Goal: Transaction & Acquisition: Purchase product/service

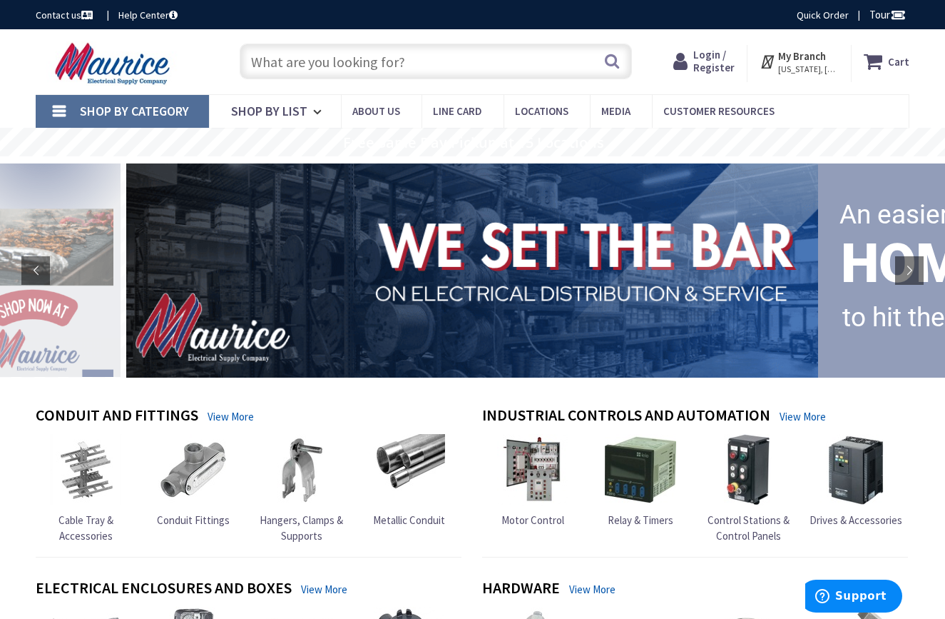
click at [143, 106] on span "Shop By Category" at bounding box center [134, 111] width 109 height 16
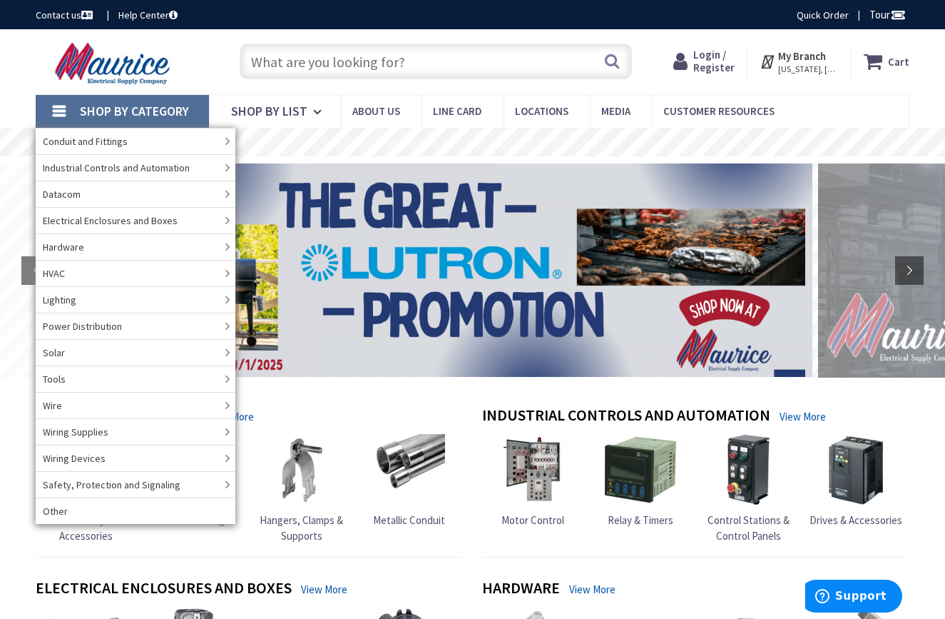
click at [123, 110] on span "Shop By Category" at bounding box center [134, 111] width 109 height 16
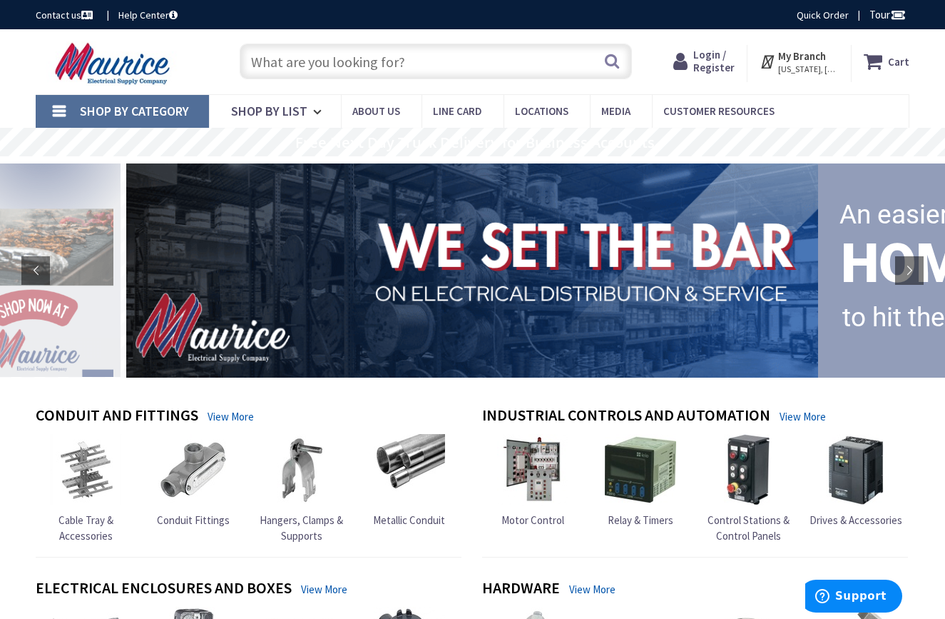
click at [58, 106] on link "Shop By Category" at bounding box center [122, 111] width 173 height 33
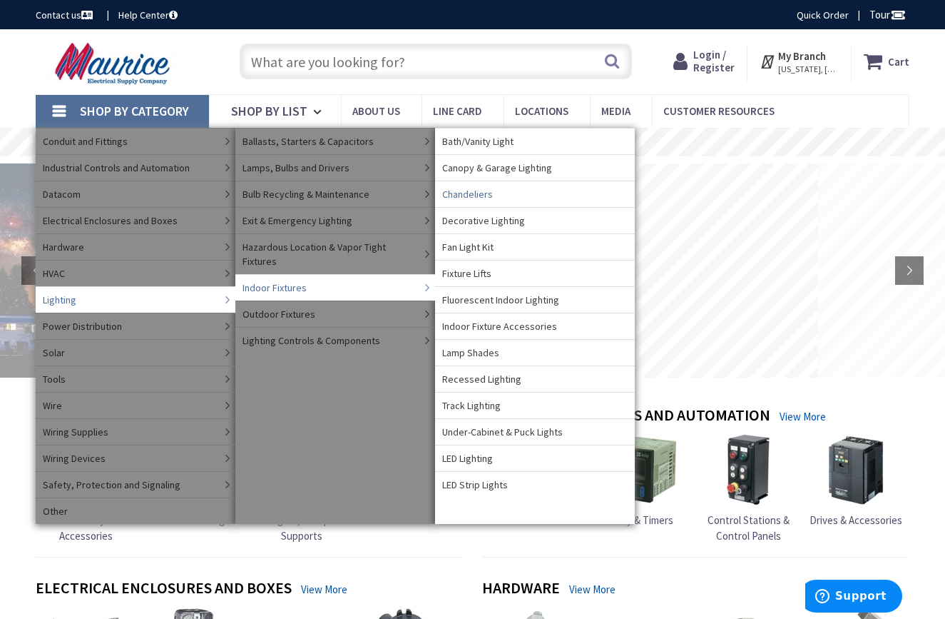
click at [449, 189] on span "Chandeliers" at bounding box center [467, 194] width 51 height 14
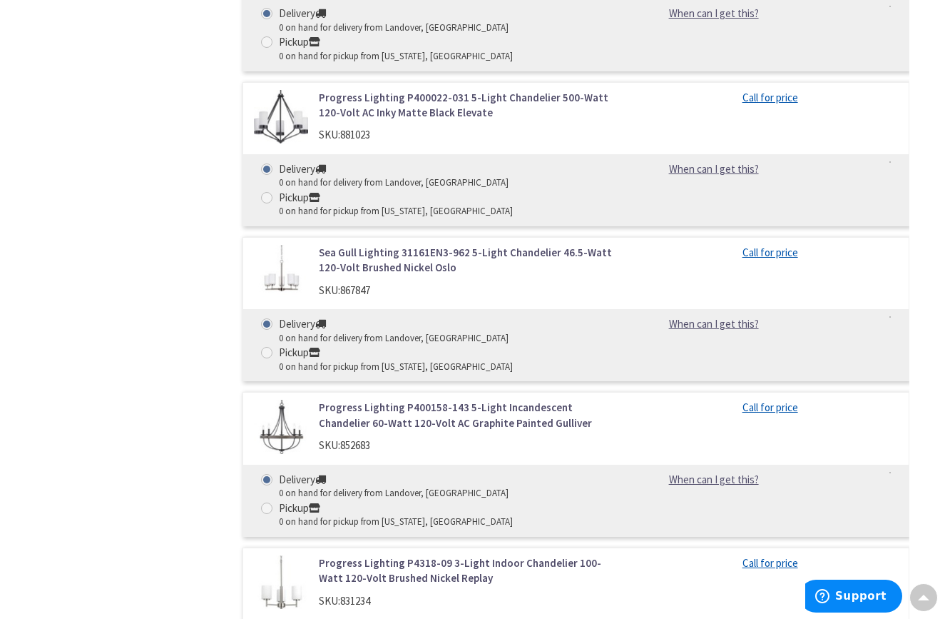
scroll to position [2084, 0]
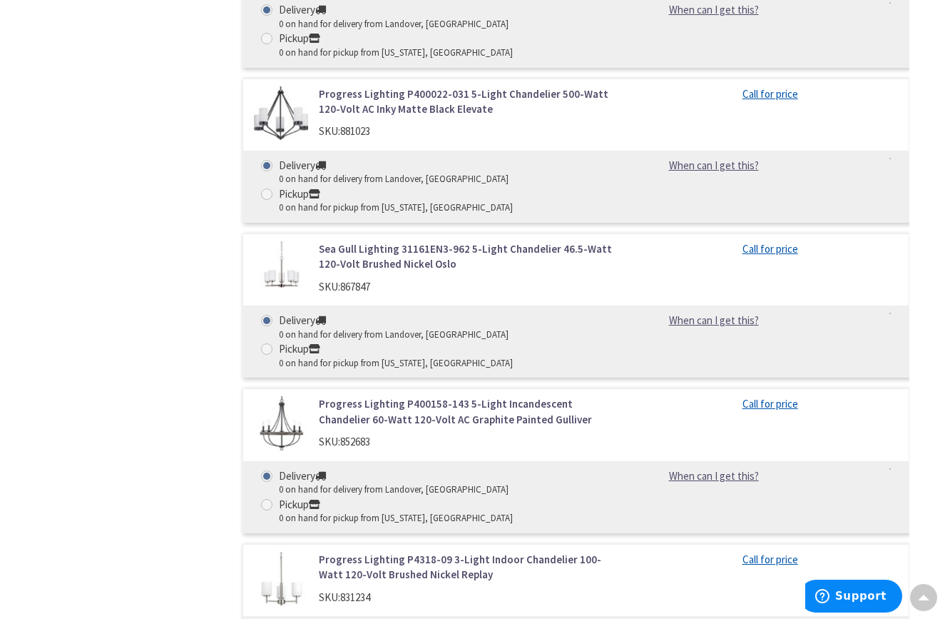
click at [274, 397] on img at bounding box center [281, 423] width 54 height 54
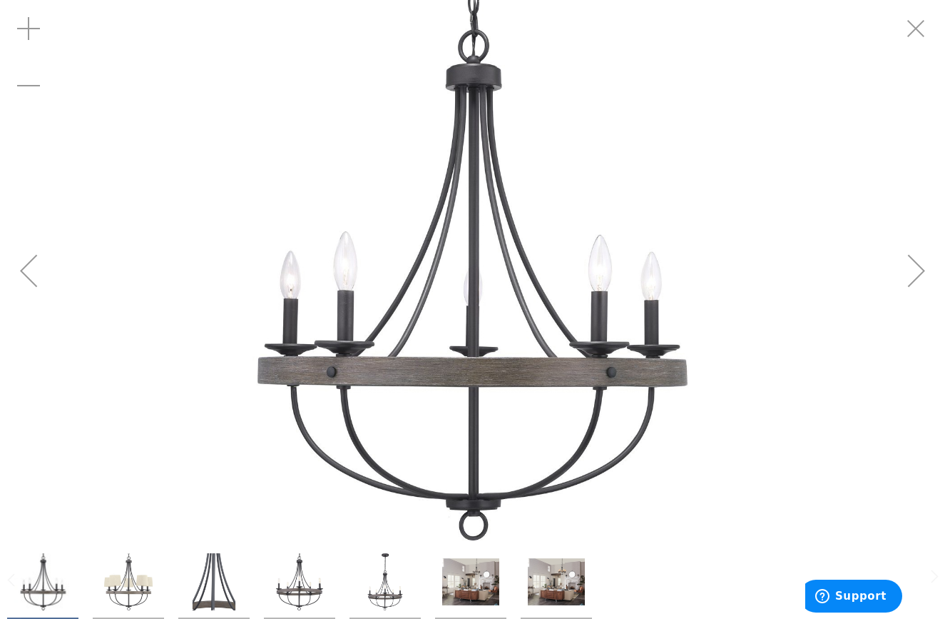
click at [923, 265] on div "Next" at bounding box center [916, 270] width 57 height 57
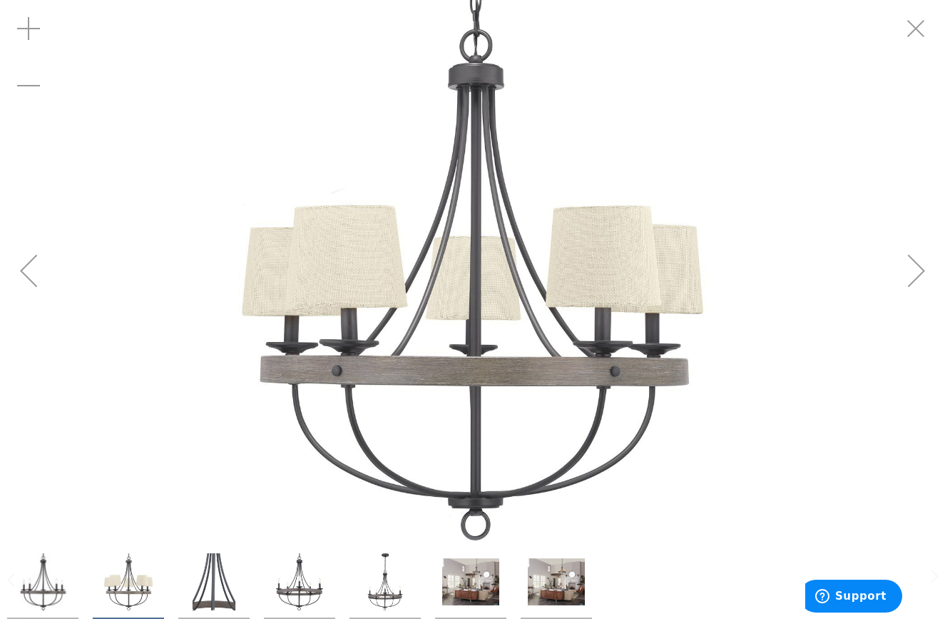
click at [922, 264] on div "Next" at bounding box center [916, 270] width 57 height 57
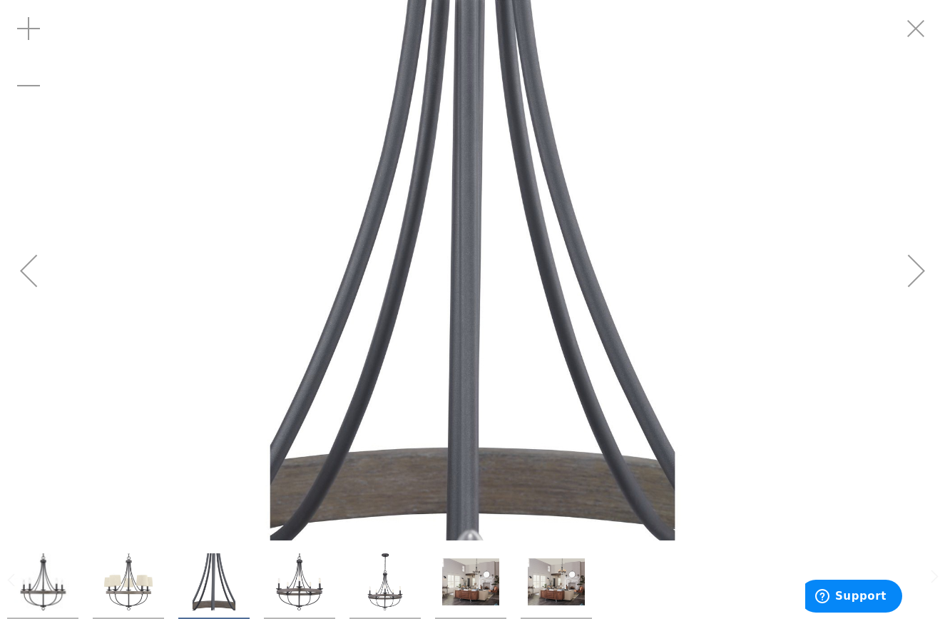
click at [19, 270] on div "Previous" at bounding box center [28, 270] width 57 height 57
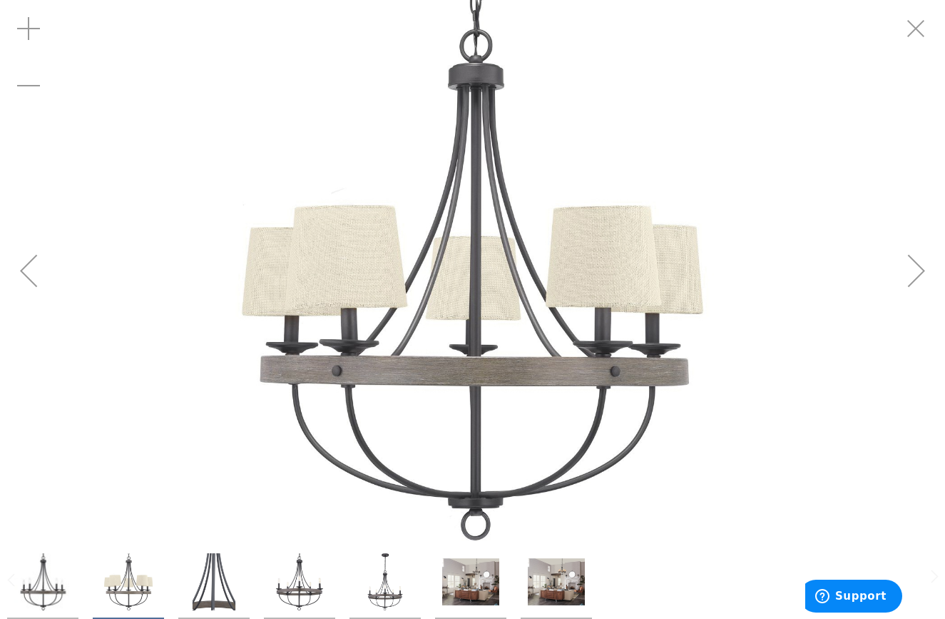
click at [21, 271] on div "Previous" at bounding box center [28, 270] width 57 height 57
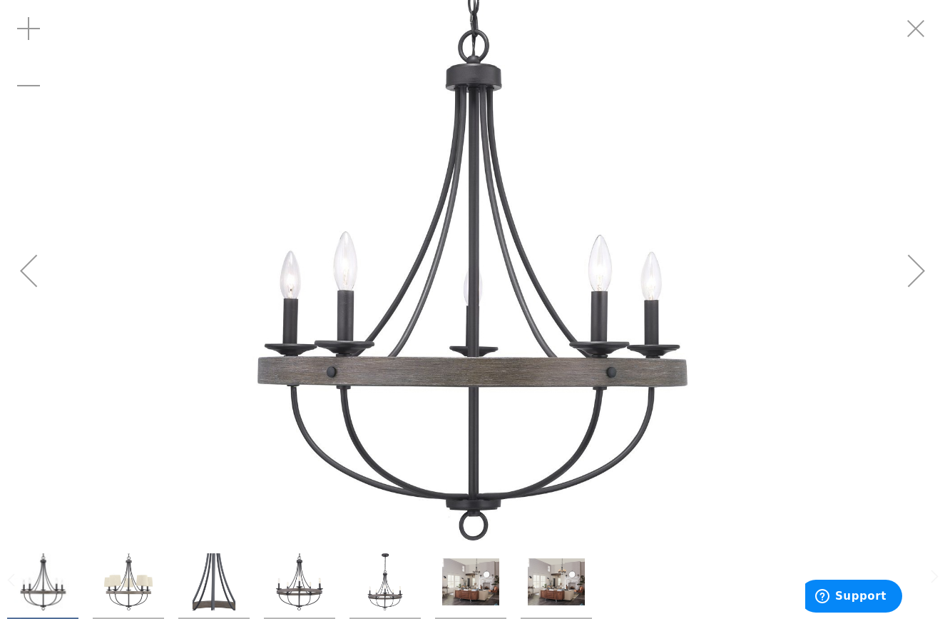
click at [21, 271] on div "Previous" at bounding box center [28, 270] width 57 height 57
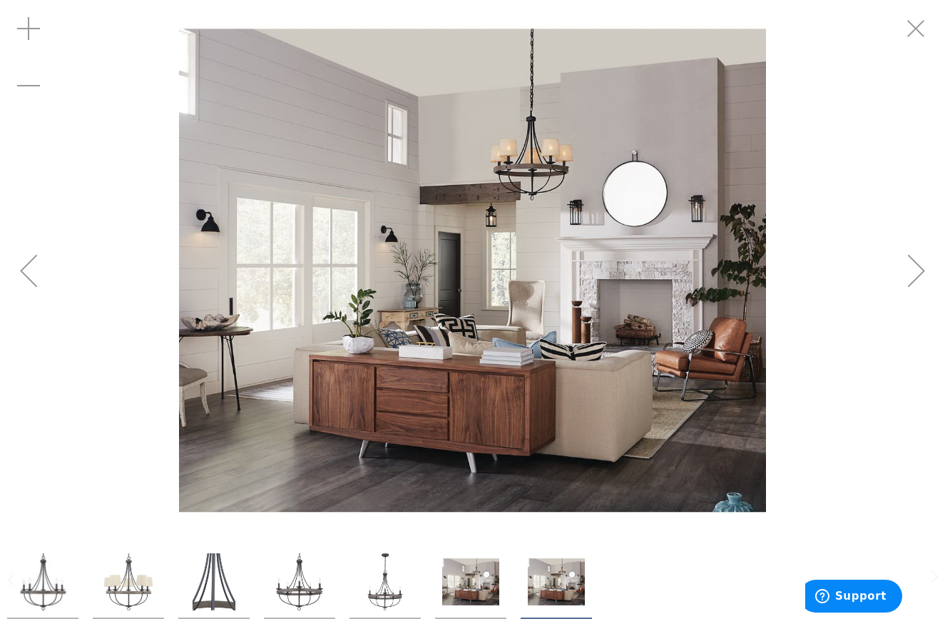
click at [926, 268] on div "Next" at bounding box center [916, 270] width 57 height 57
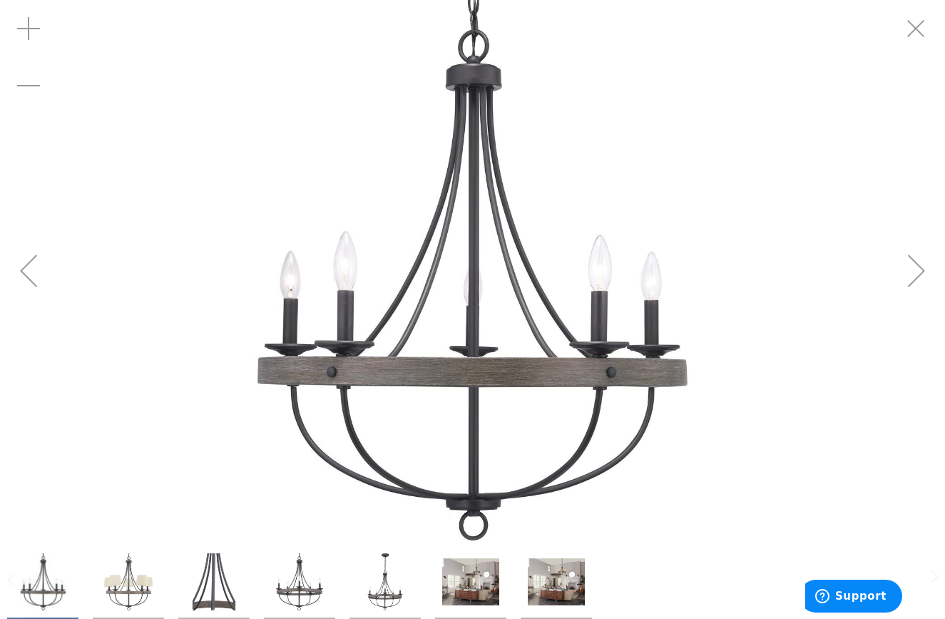
click at [38, 592] on img "Progress Lighting P400158-143 5-Light Incandescent Chandelier 60-Watt 120-Volt …" at bounding box center [42, 581] width 57 height 57
click at [24, 271] on div "Previous" at bounding box center [28, 270] width 57 height 57
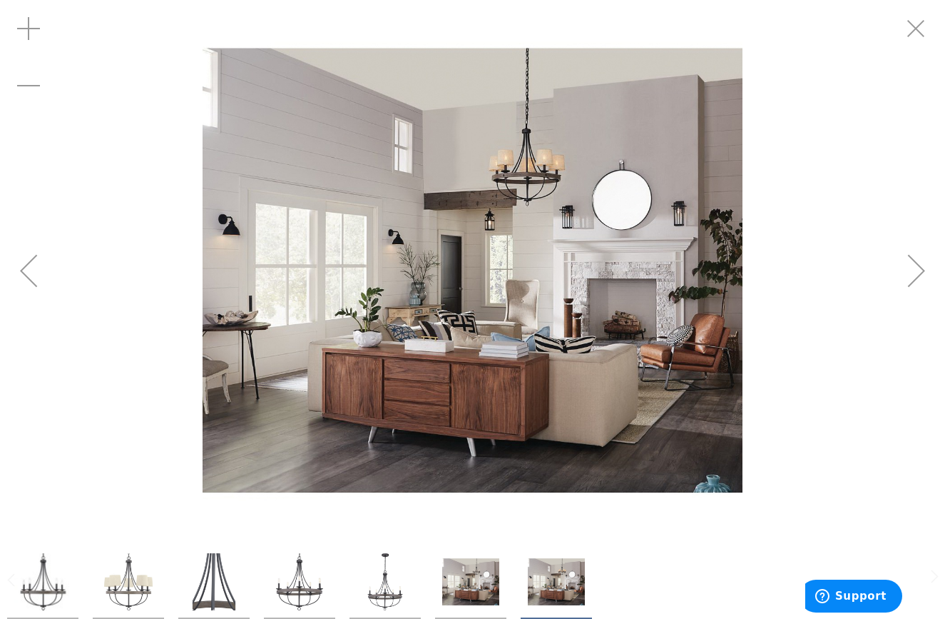
click at [24, 272] on div "Previous" at bounding box center [28, 270] width 57 height 57
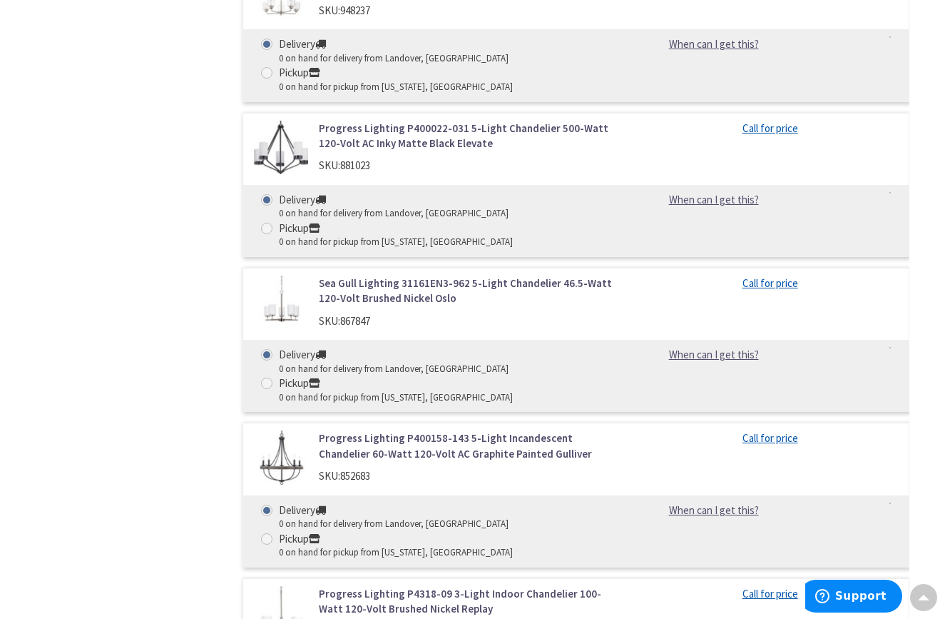
scroll to position [2055, 0]
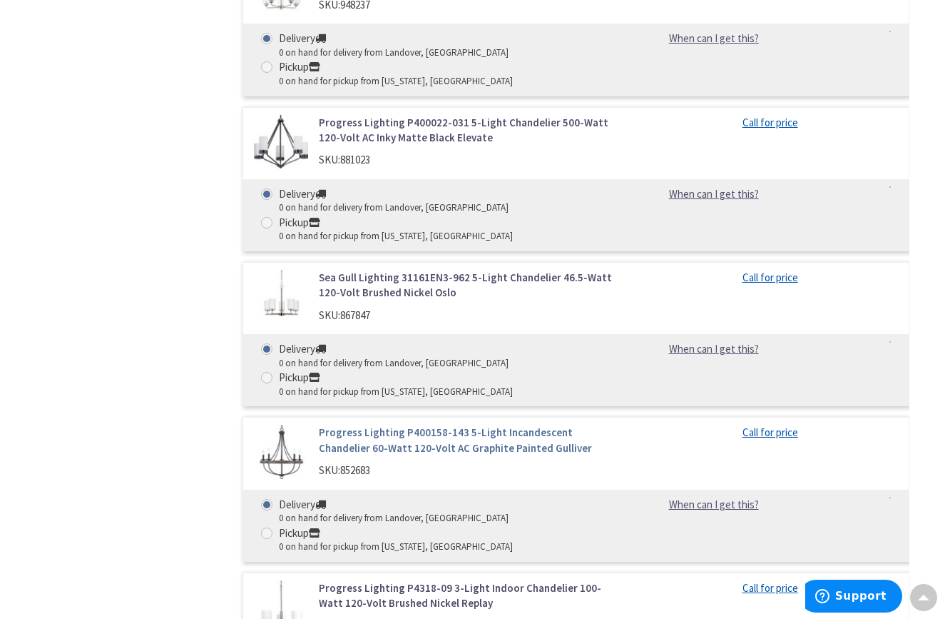
click at [337, 425] on link "Progress Lighting P400158-143 5-Light Incandescent Chandelier 60-Watt 120-Volt …" at bounding box center [470, 440] width 303 height 31
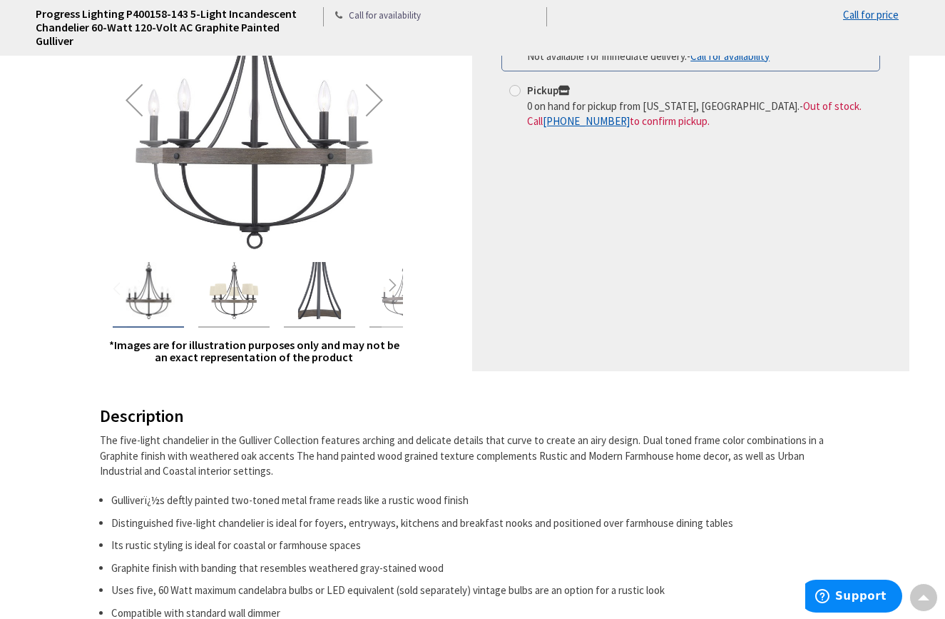
scroll to position [280, 0]
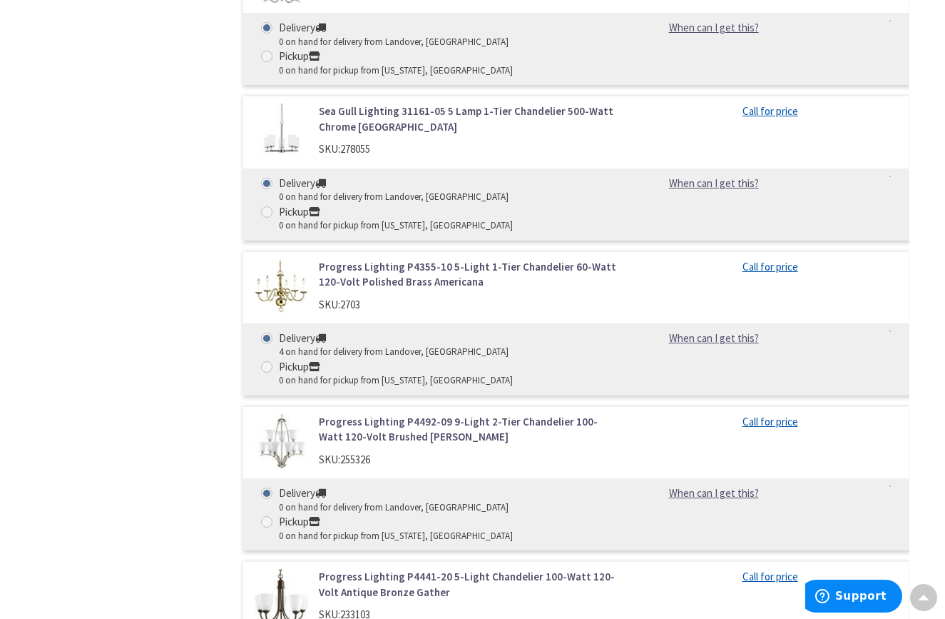
scroll to position [4860, 0]
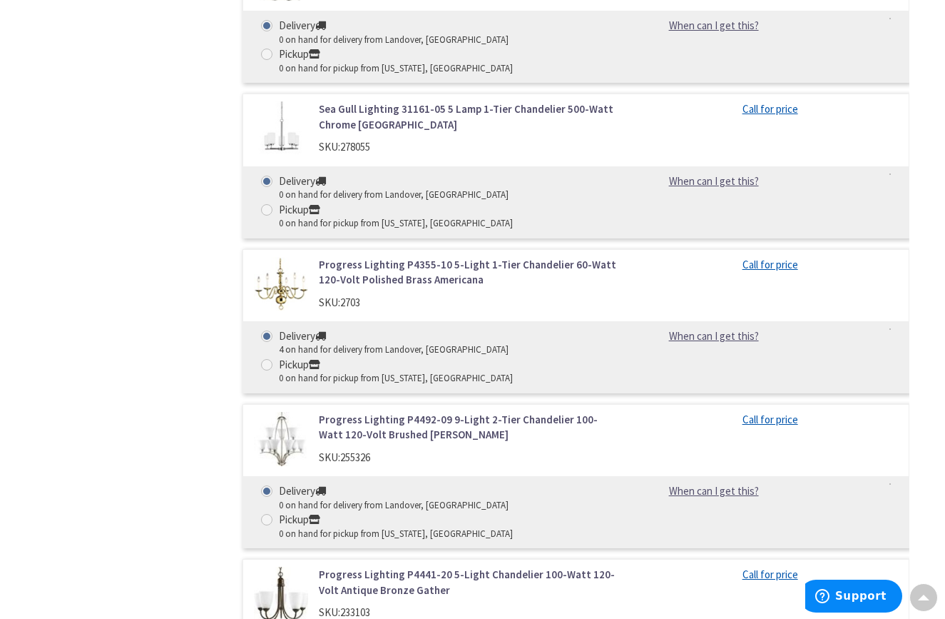
click at [278, 257] on img at bounding box center [281, 284] width 54 height 54
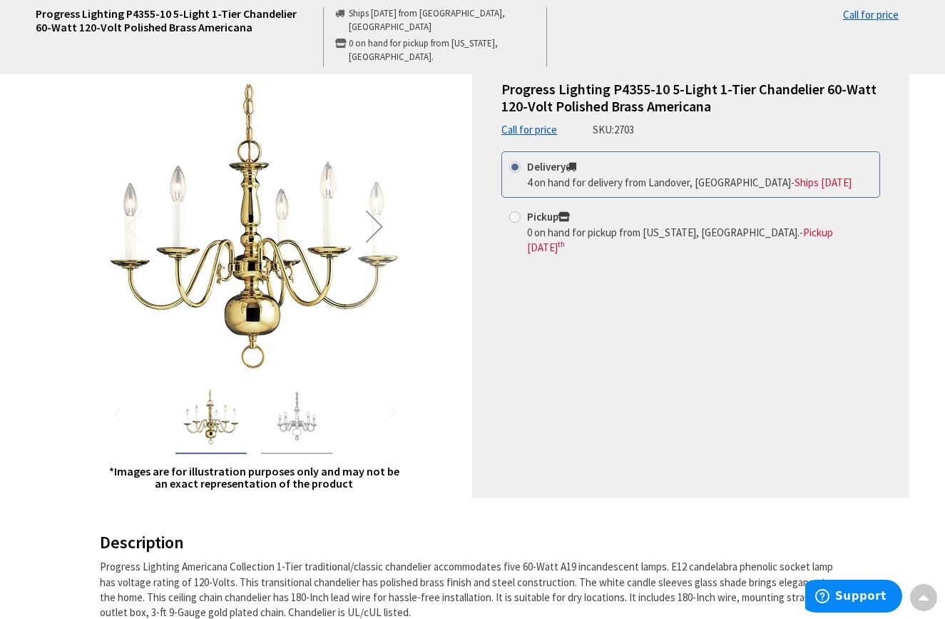
scroll to position [150, 0]
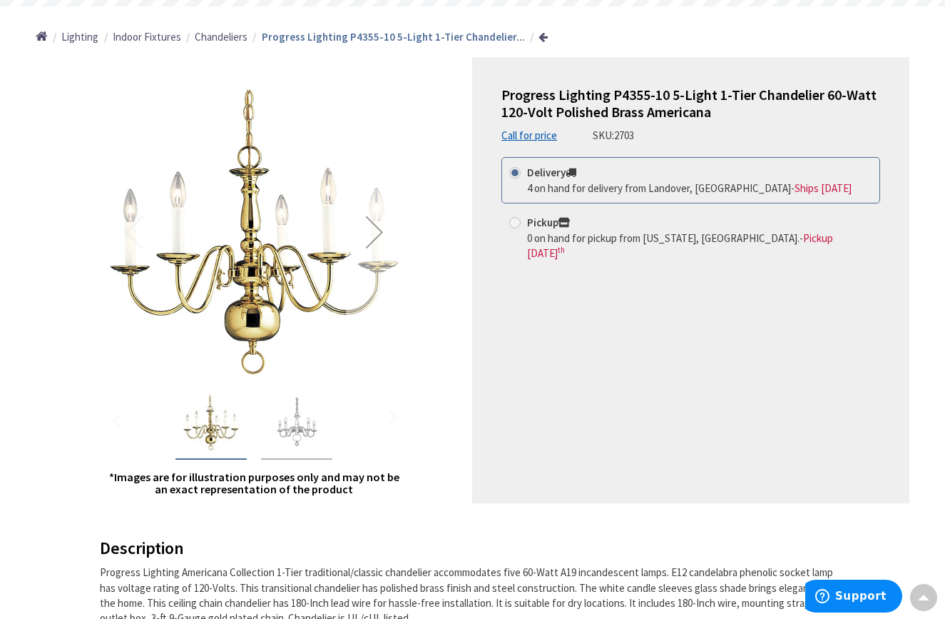
click at [376, 230] on div "Next" at bounding box center [374, 231] width 57 height 57
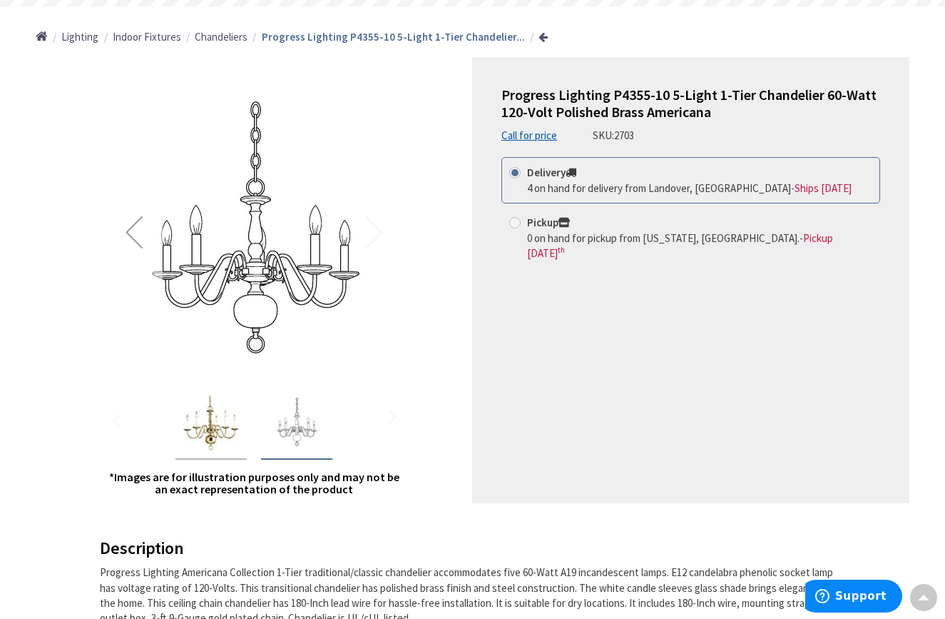
click at [128, 227] on div "Previous" at bounding box center [134, 231] width 57 height 57
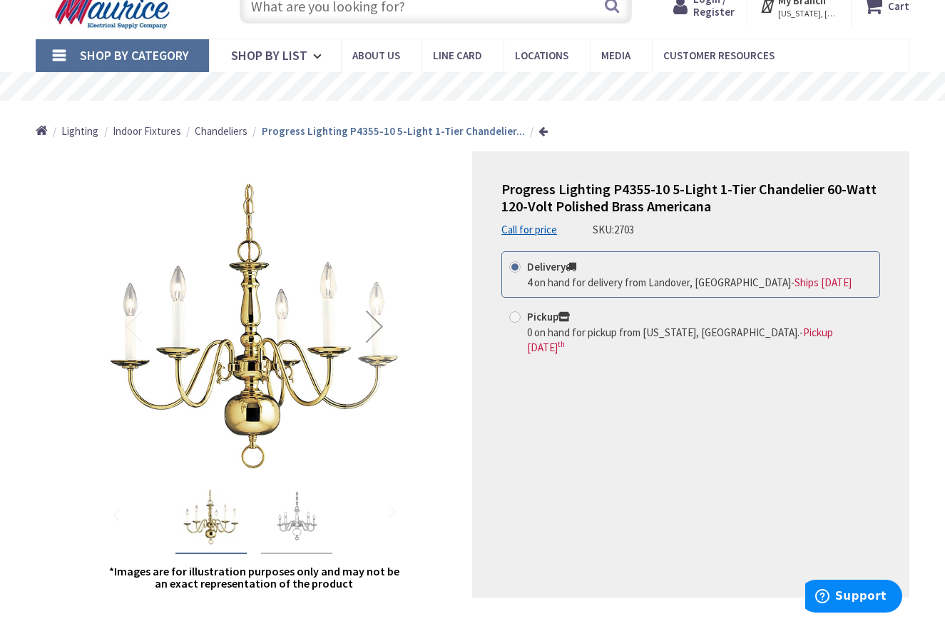
scroll to position [57, 0]
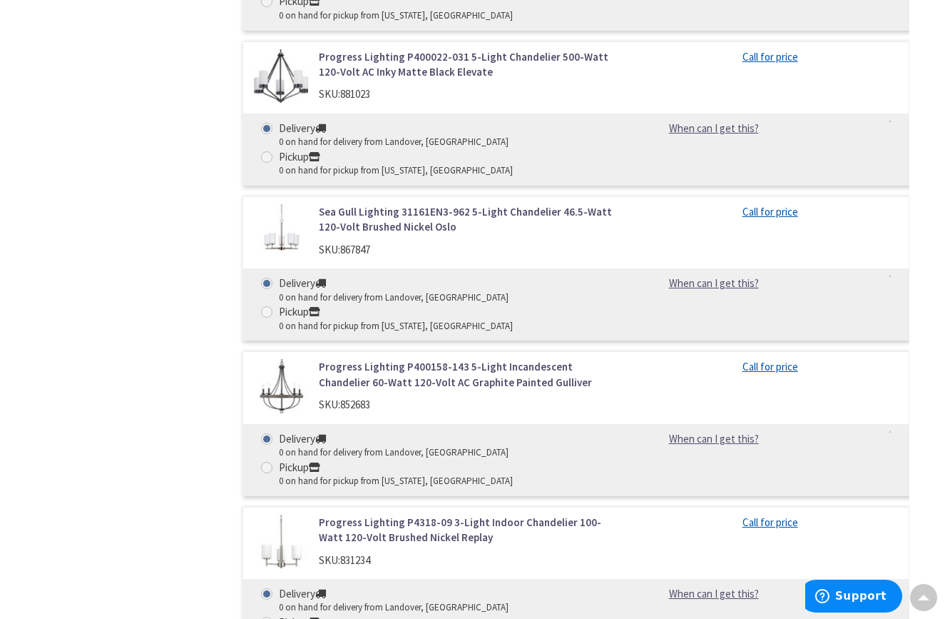
scroll to position [2144, 0]
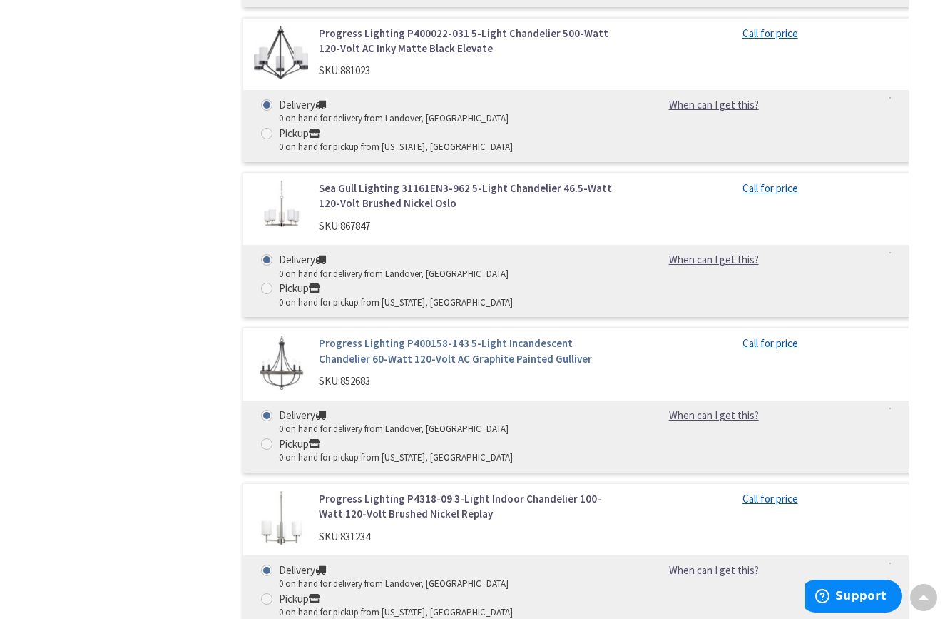
click at [355, 335] on link "Progress Lighting P400158-143 5-Light Incandescent Chandelier 60-Watt 120-Volt …" at bounding box center [470, 350] width 303 height 31
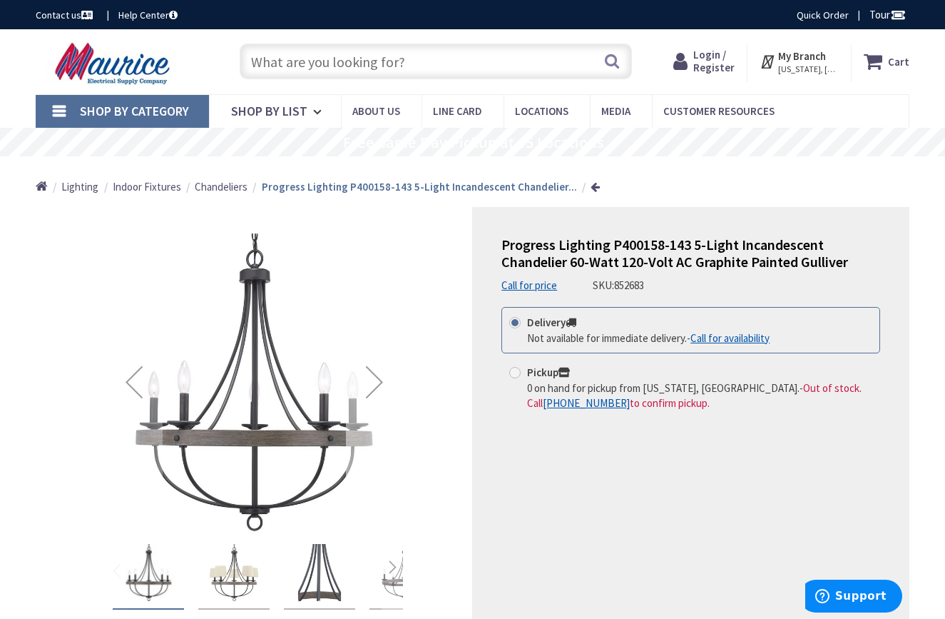
click at [379, 371] on div "Next" at bounding box center [374, 381] width 57 height 57
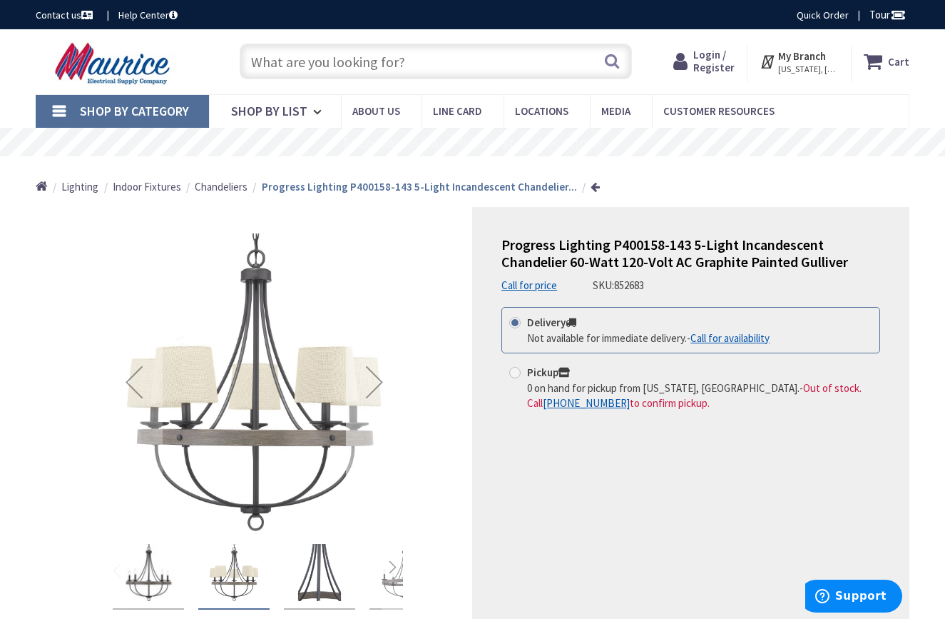
click at [377, 377] on div "Next" at bounding box center [374, 381] width 57 height 57
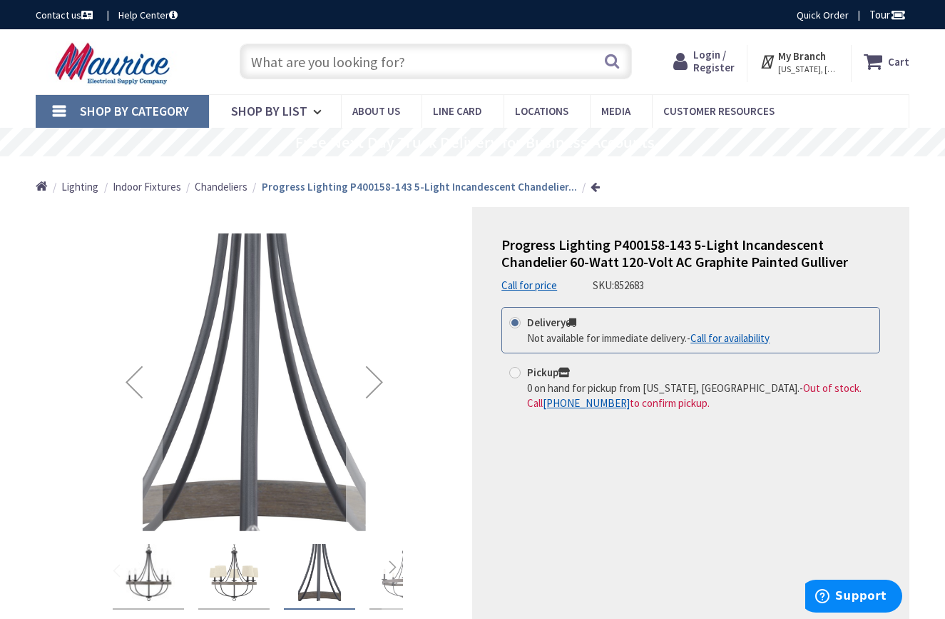
click at [377, 377] on div "Next" at bounding box center [374, 381] width 57 height 57
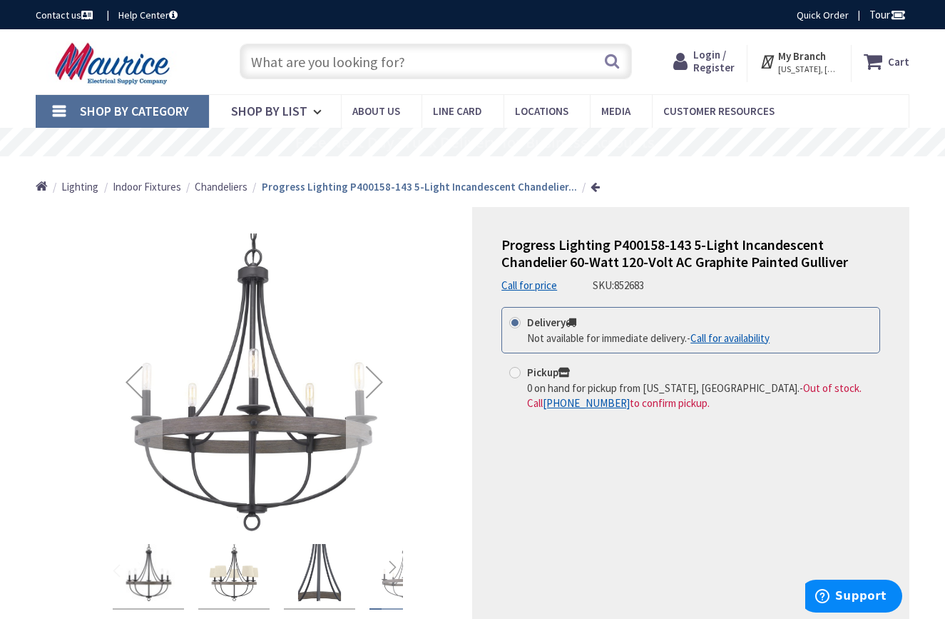
click at [377, 378] on div "Next" at bounding box center [374, 381] width 57 height 57
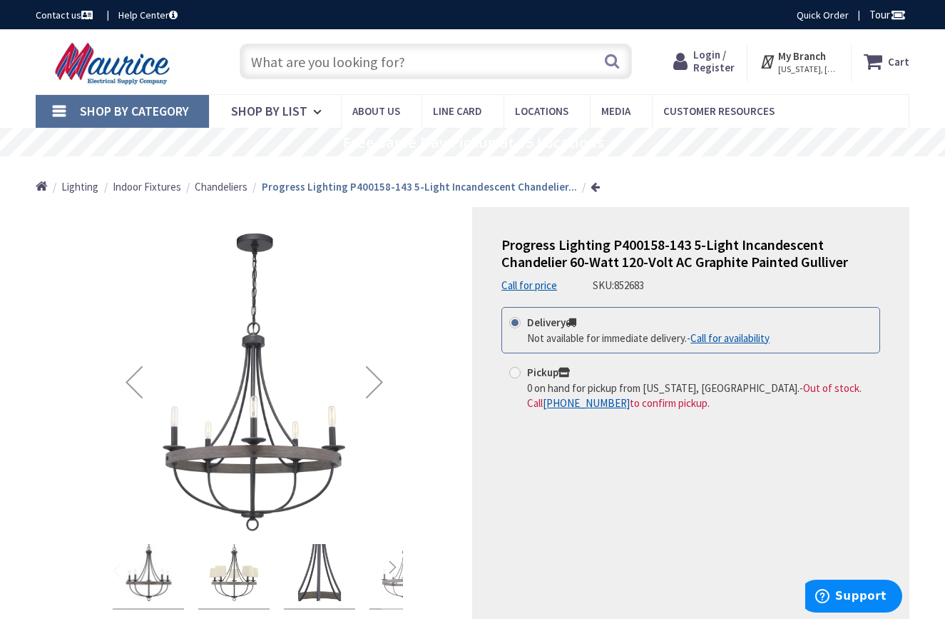
click at [129, 373] on div "Previous" at bounding box center [134, 381] width 57 height 57
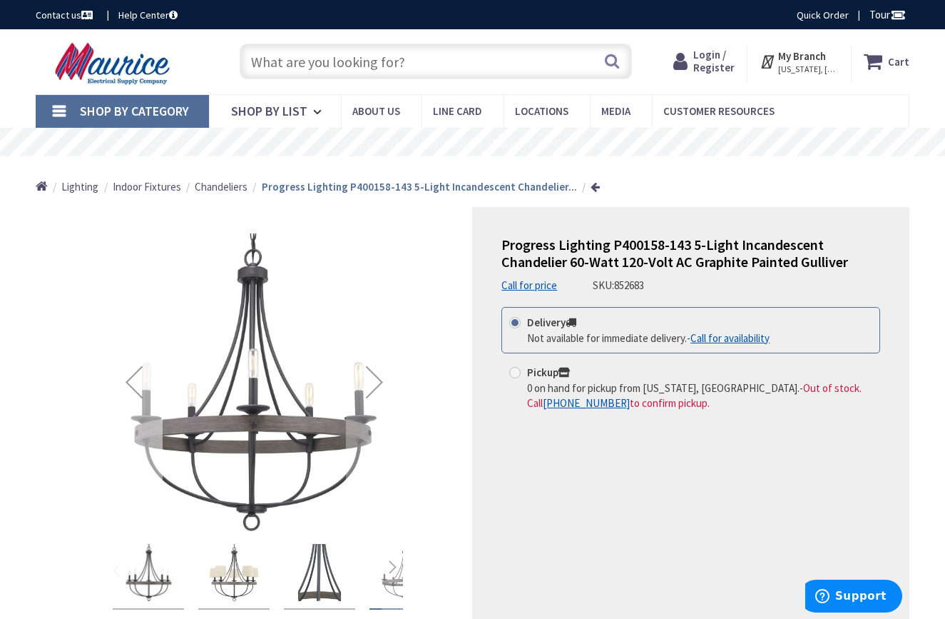
click at [129, 374] on div "Previous" at bounding box center [134, 381] width 57 height 57
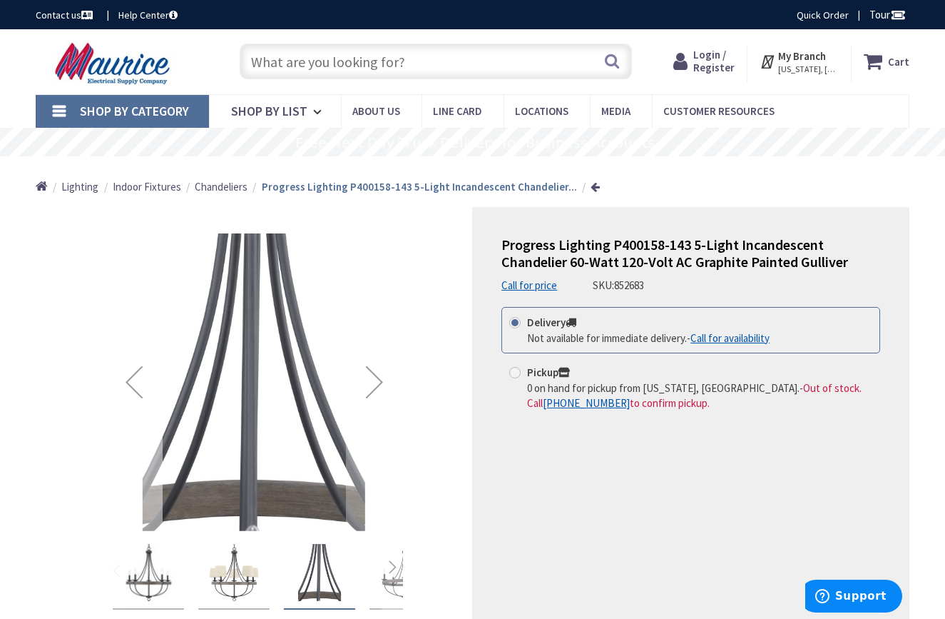
click at [129, 374] on div "Previous" at bounding box center [134, 381] width 57 height 57
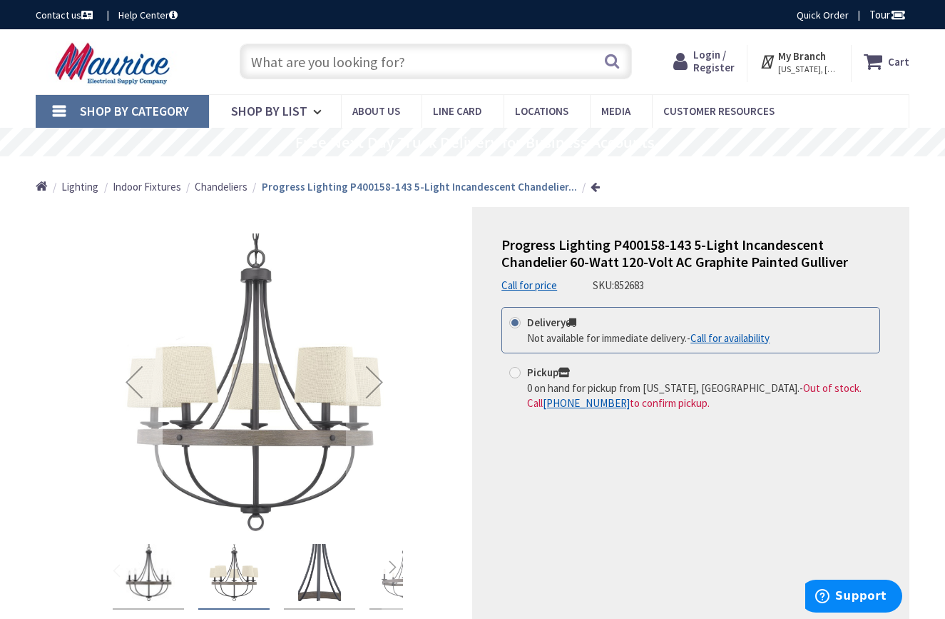
click at [129, 375] on div "Previous" at bounding box center [134, 381] width 57 height 57
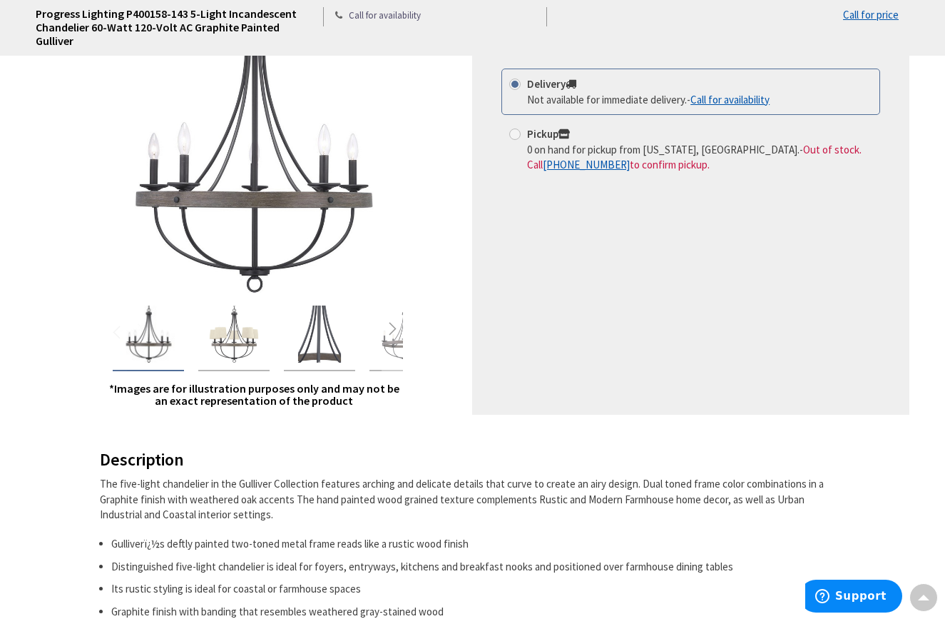
scroll to position [185, 0]
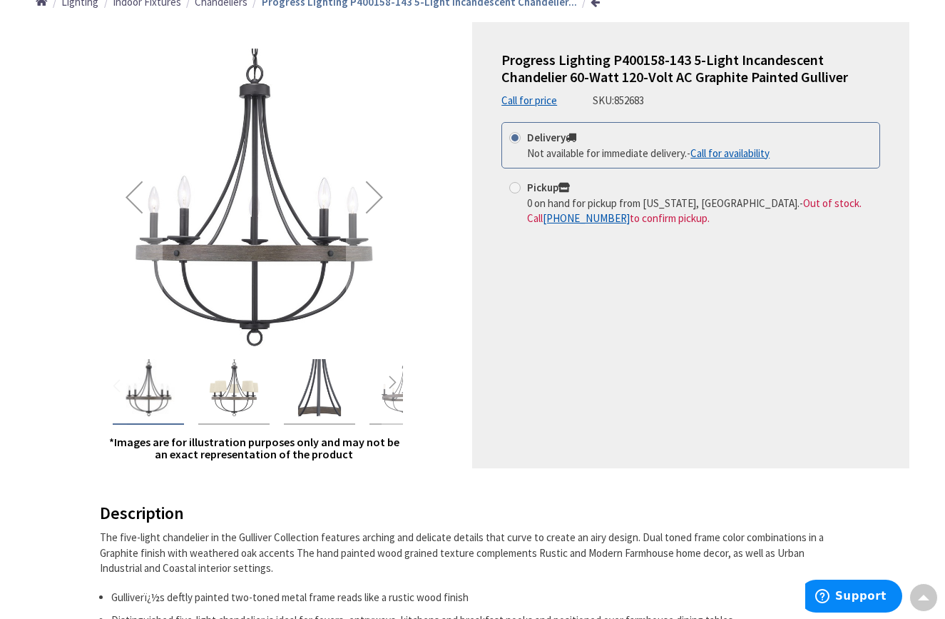
click at [143, 402] on img "Progress Lighting P400158-143 5-Light Incandescent Chandelier 60-Watt 120-Volt …" at bounding box center [148, 387] width 57 height 57
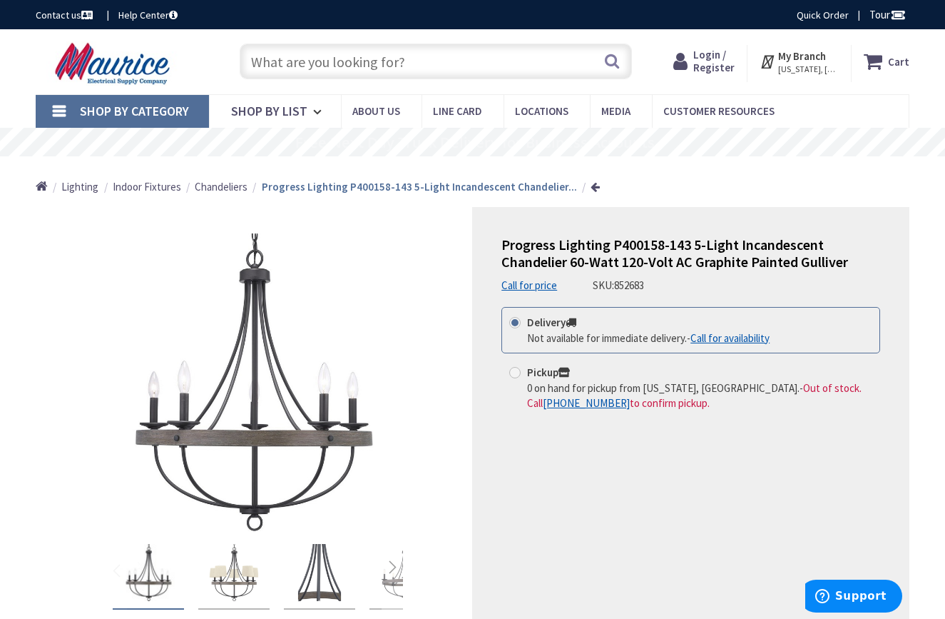
scroll to position [0, 0]
